Goal: Transaction & Acquisition: Purchase product/service

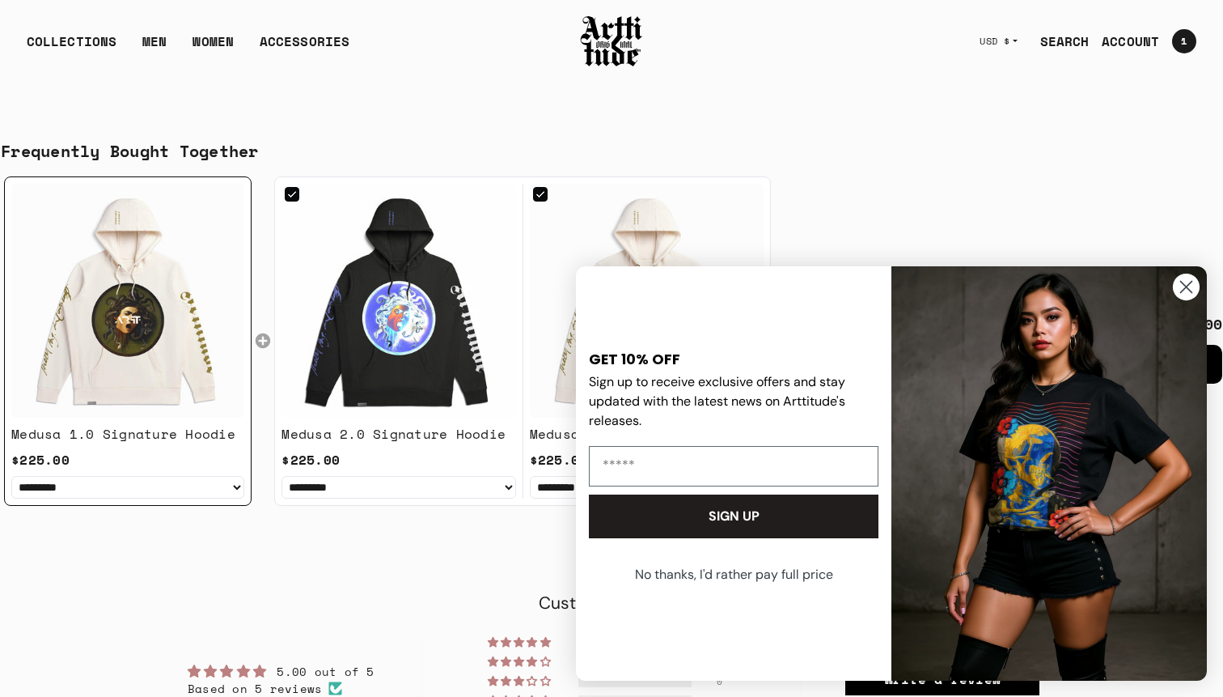
scroll to position [1204, 0]
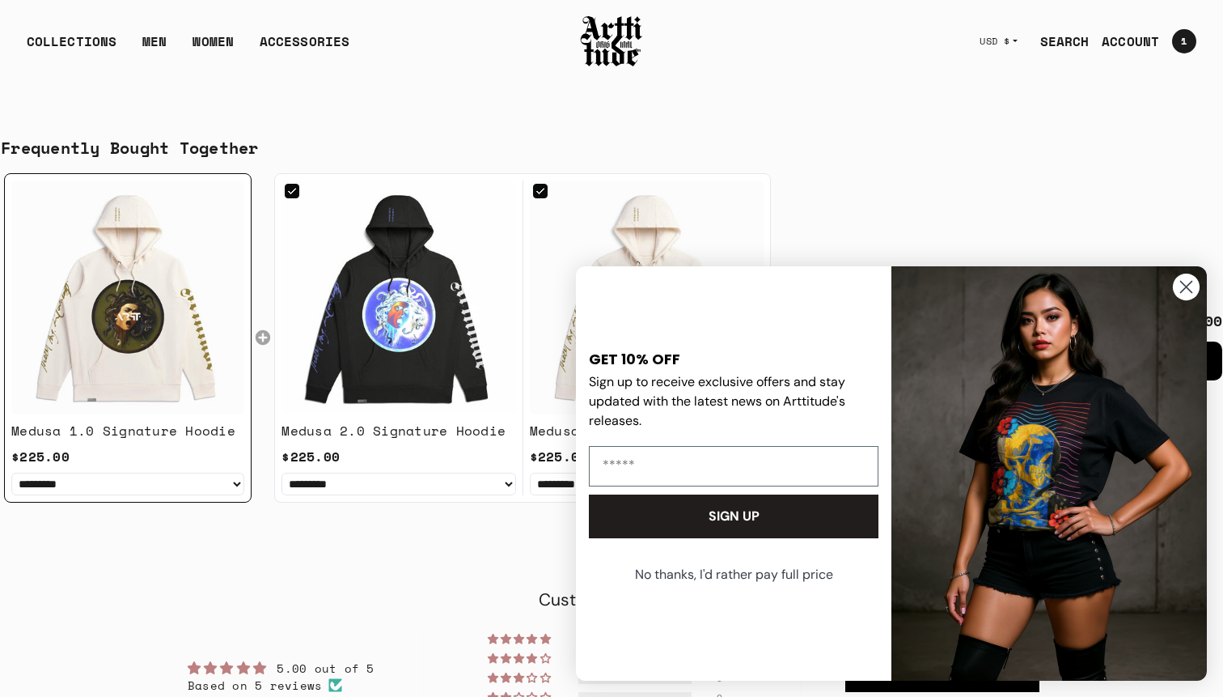
click at [1183, 288] on icon "Close dialog" at bounding box center [1186, 287] width 11 height 11
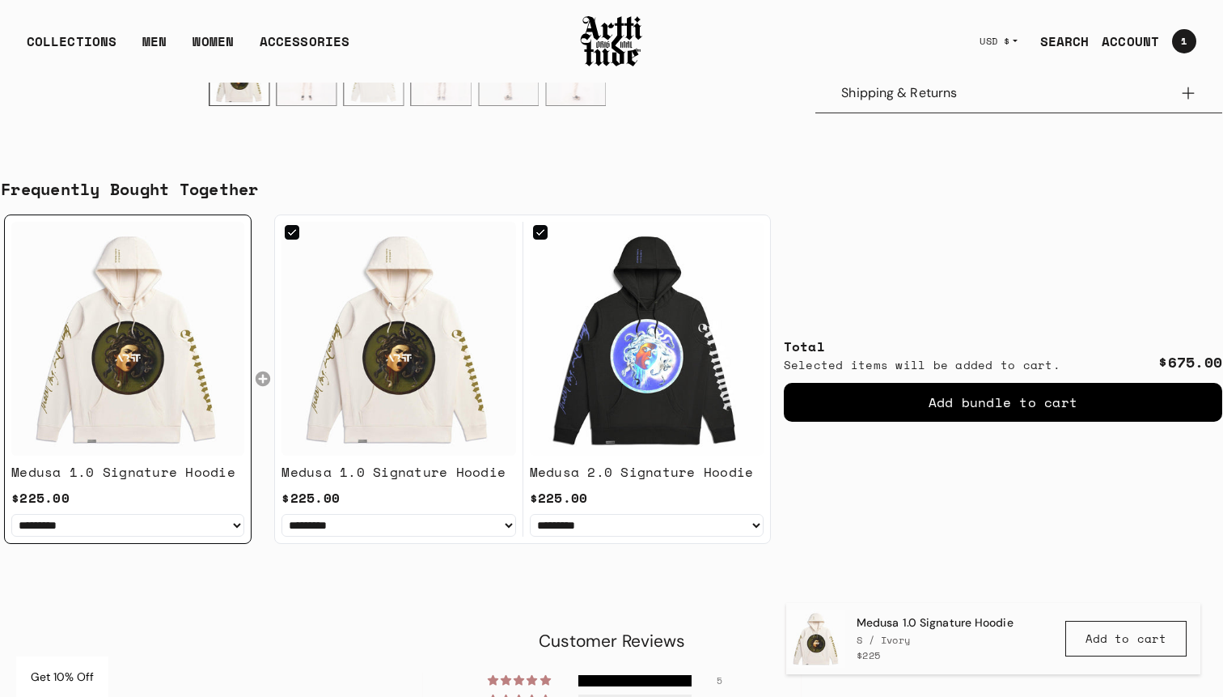
scroll to position [1159, 0]
